Goal: Task Accomplishment & Management: Use online tool/utility

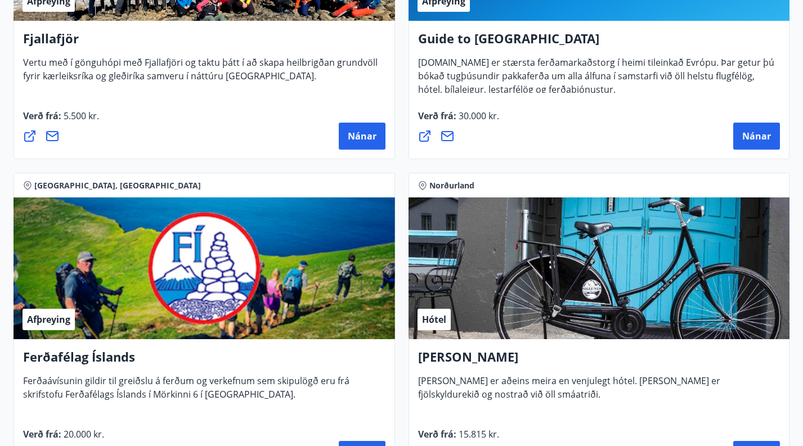
scroll to position [353, 0]
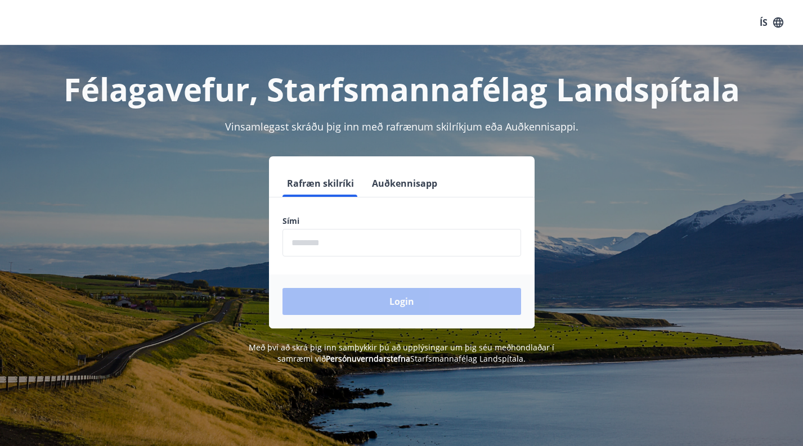
click at [296, 239] on input "phone" at bounding box center [401, 243] width 239 height 28
type input "********"
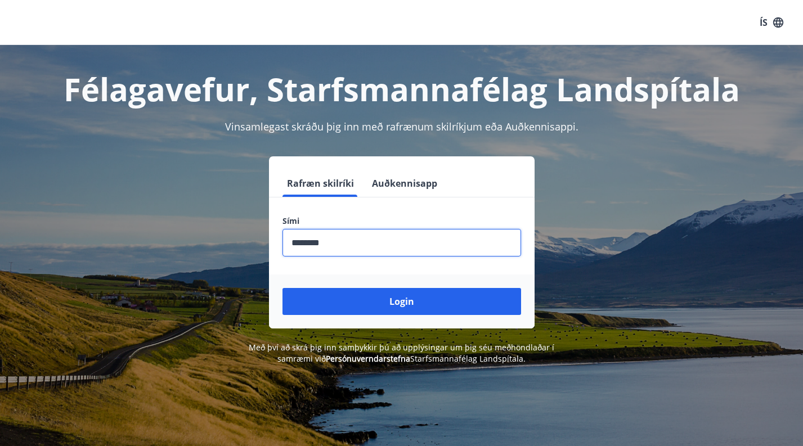
click at [401, 302] on button "Login" at bounding box center [401, 301] width 239 height 27
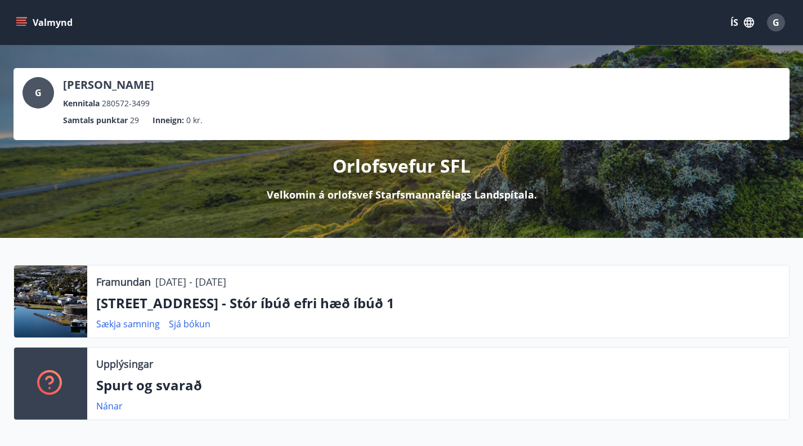
click at [26, 17] on icon "menu" at bounding box center [21, 22] width 11 height 11
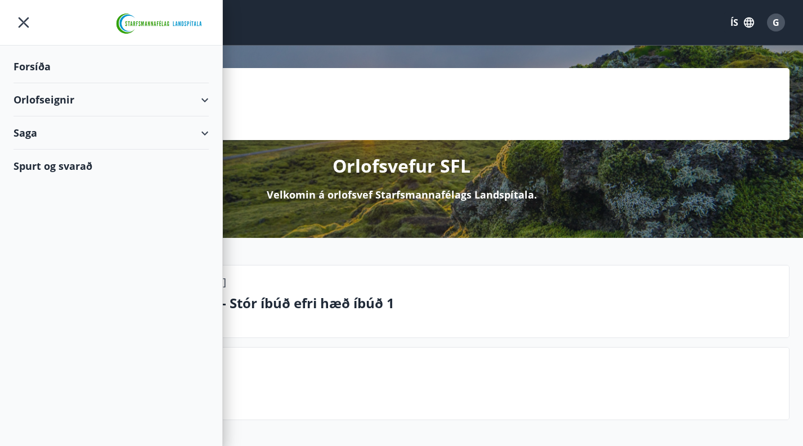
click at [57, 100] on div "Orlofseignir" at bounding box center [111, 99] width 195 height 33
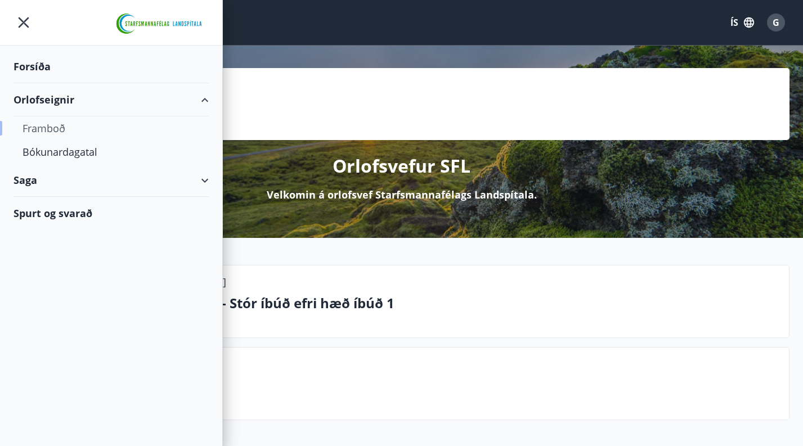
click at [57, 129] on div "Framboð" at bounding box center [111, 128] width 177 height 24
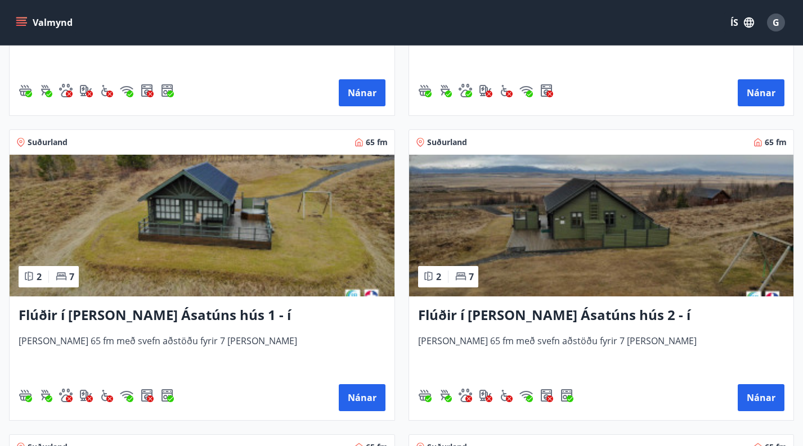
scroll to position [417, 0]
